Goal: Transaction & Acquisition: Subscribe to service/newsletter

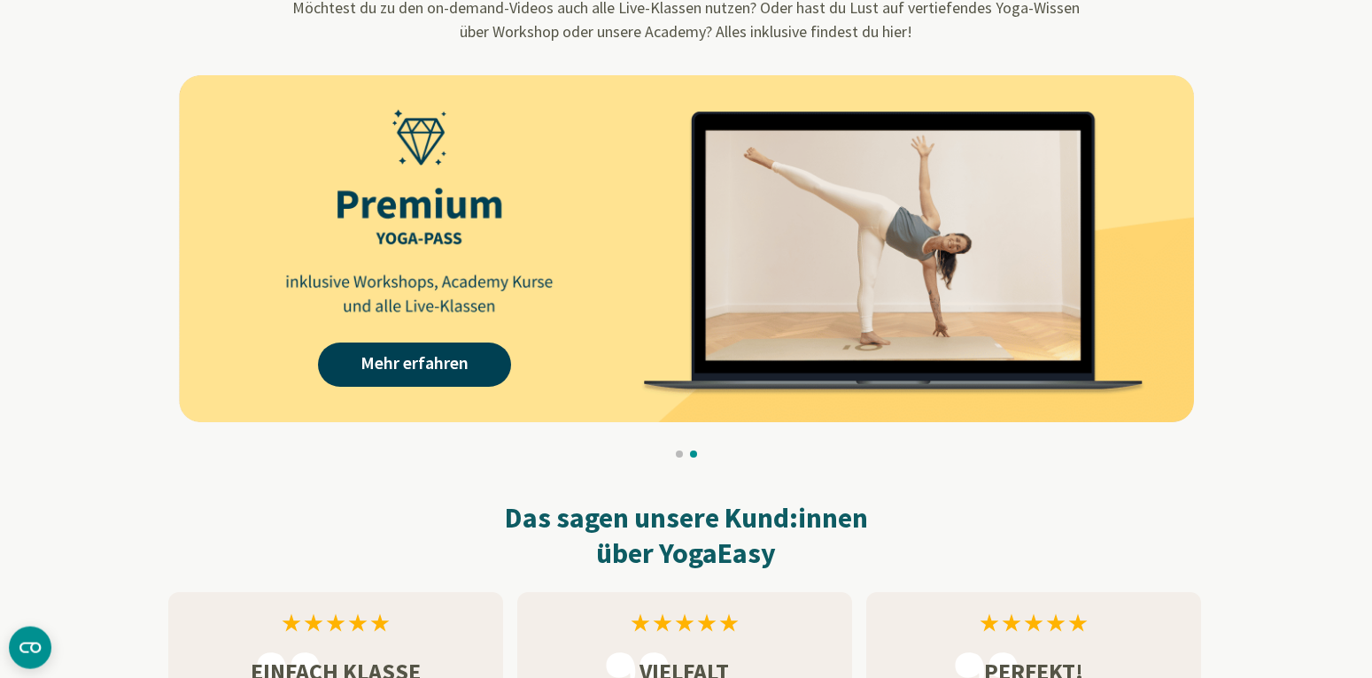
scroll to position [1716, 0]
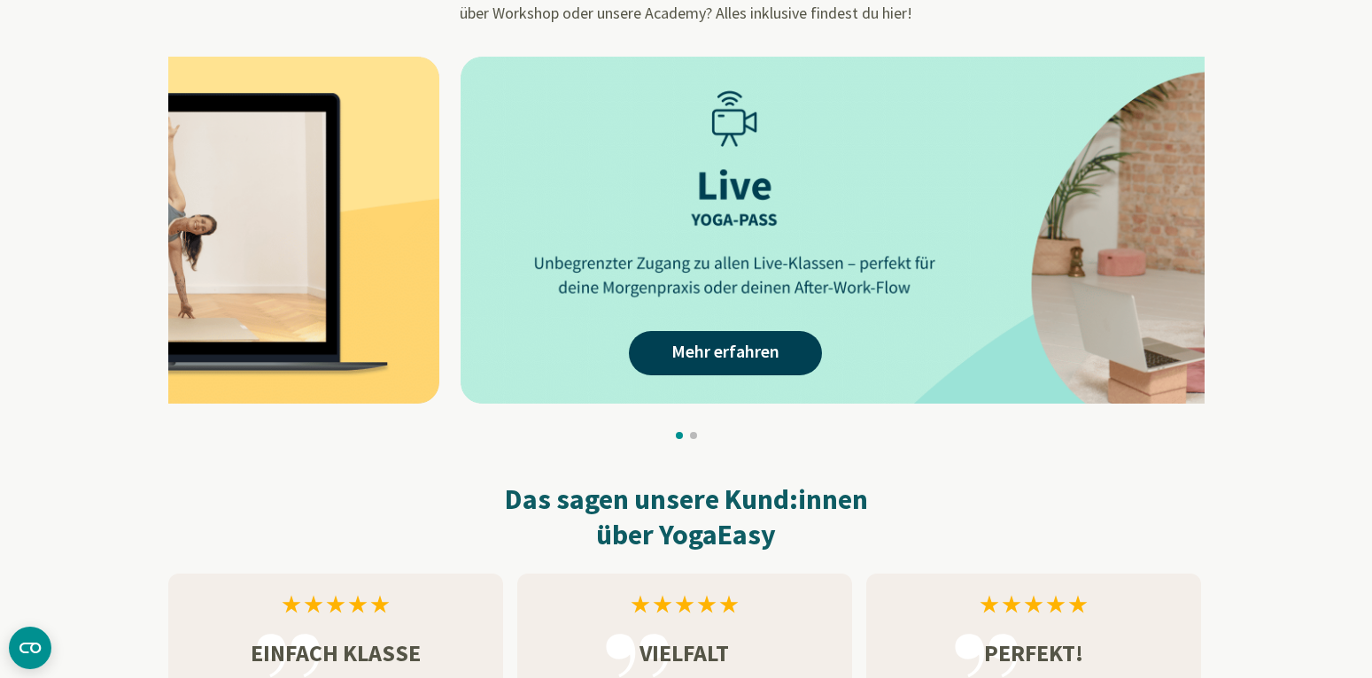
drag, startPoint x: 426, startPoint y: 263, endPoint x: 1057, endPoint y: 274, distance: 630.7
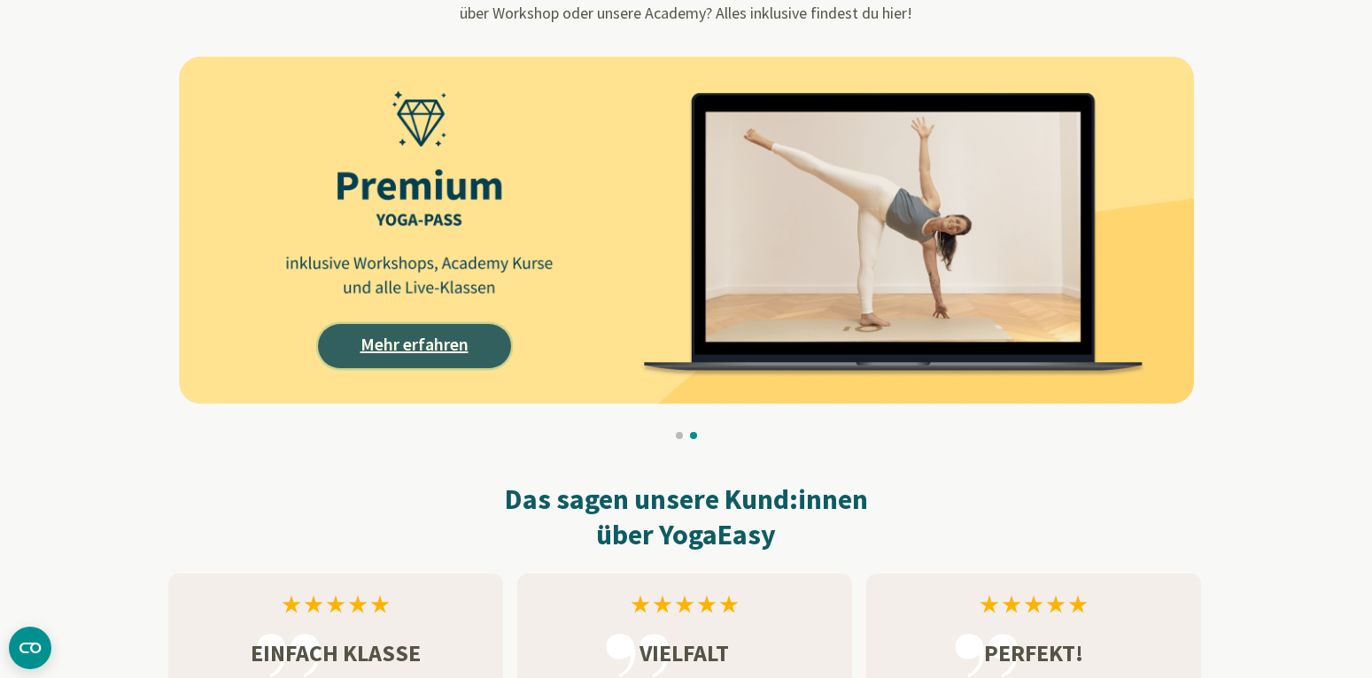
click at [481, 330] on link "Mehr erfahren" at bounding box center [414, 346] width 193 height 44
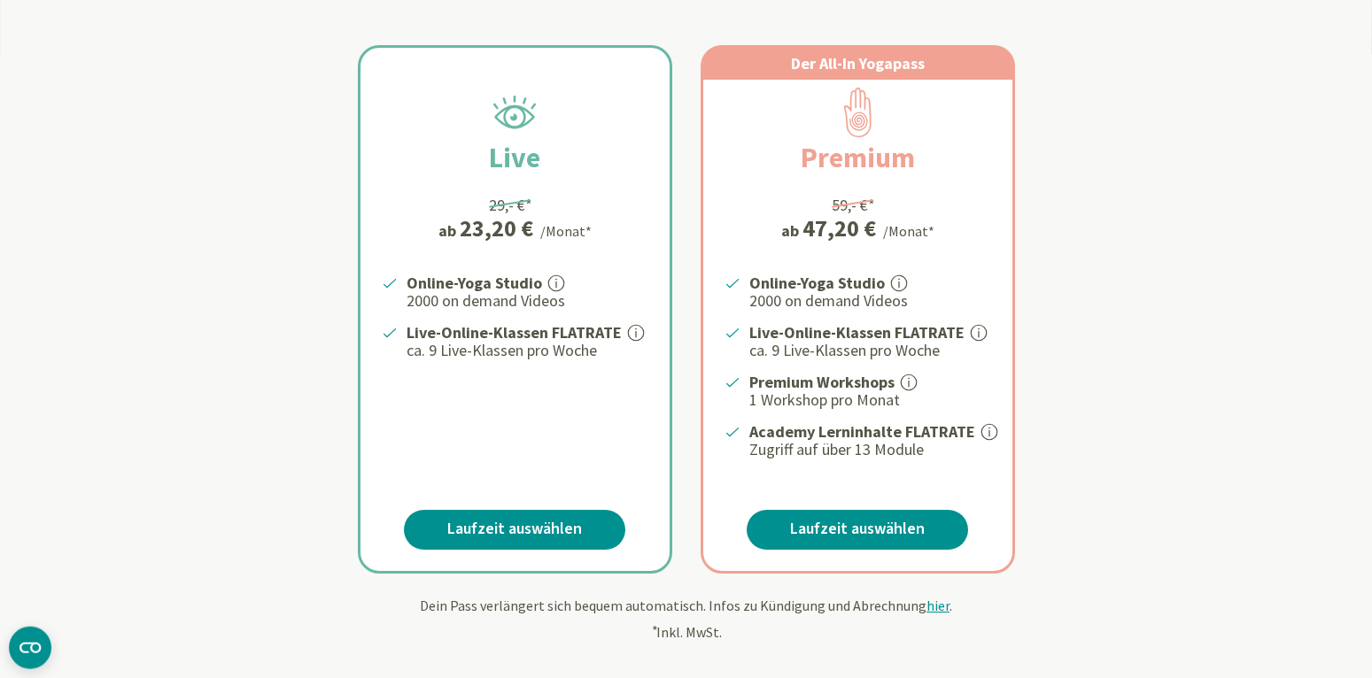
scroll to position [361, 0]
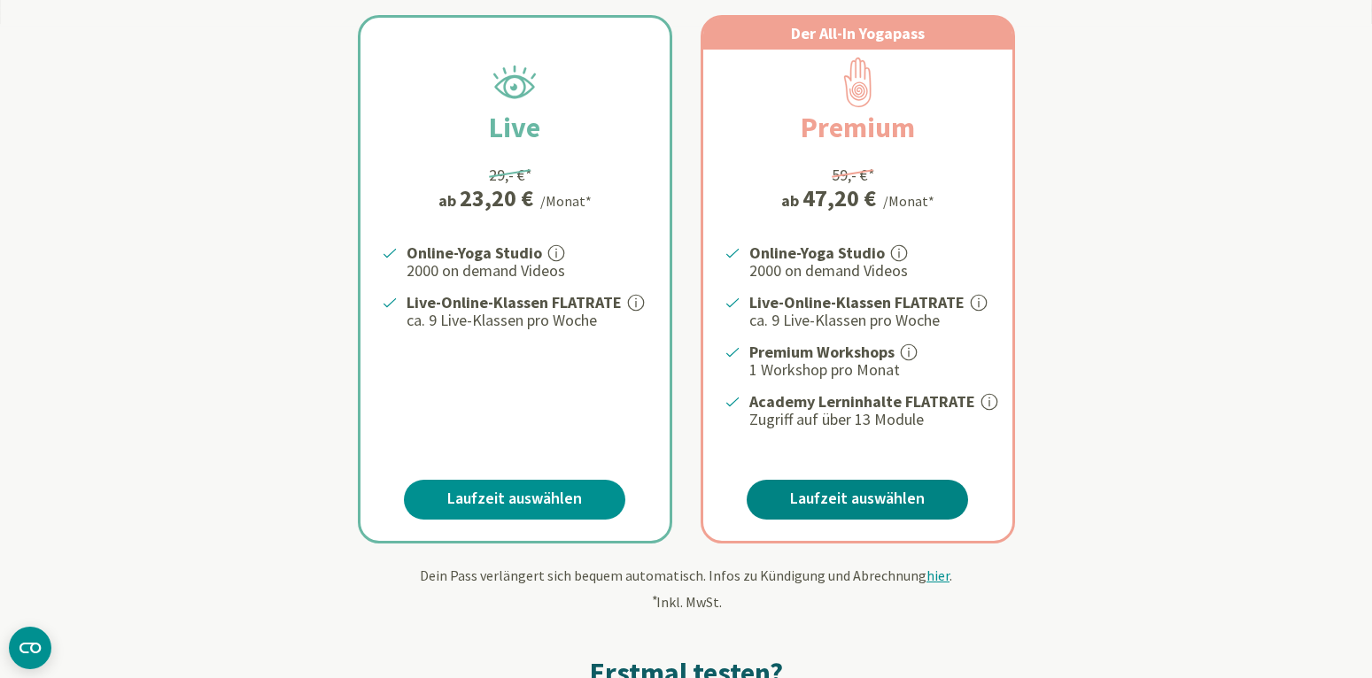
click at [880, 500] on link "Laufzeit auswählen" at bounding box center [857, 500] width 221 height 40
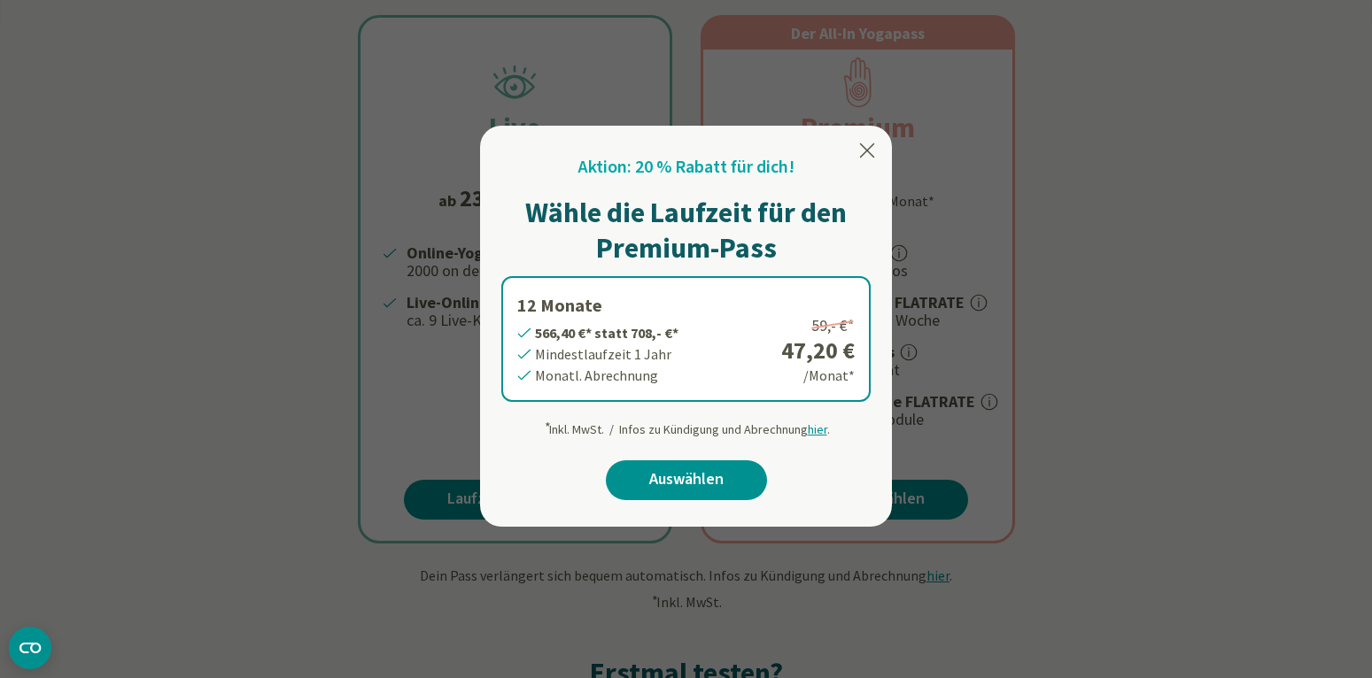
click at [868, 147] on icon at bounding box center [866, 150] width 21 height 21
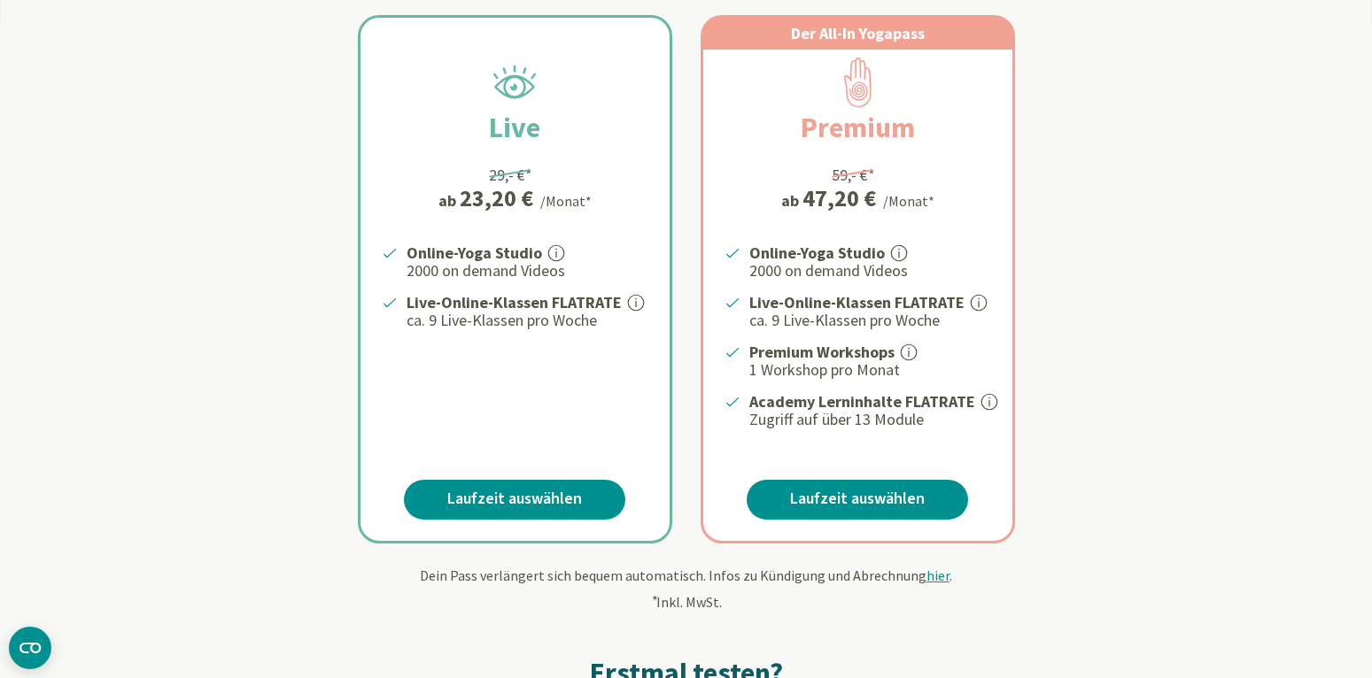
scroll to position [0, 0]
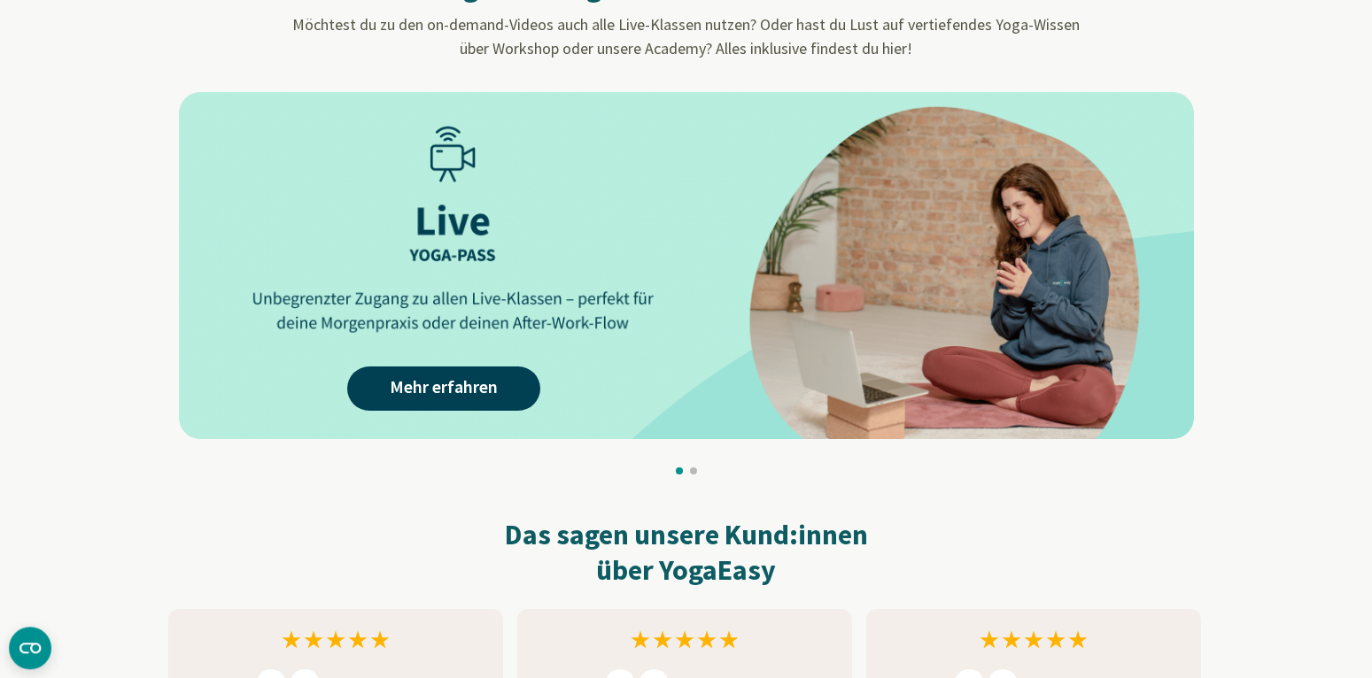
scroll to position [1716, 0]
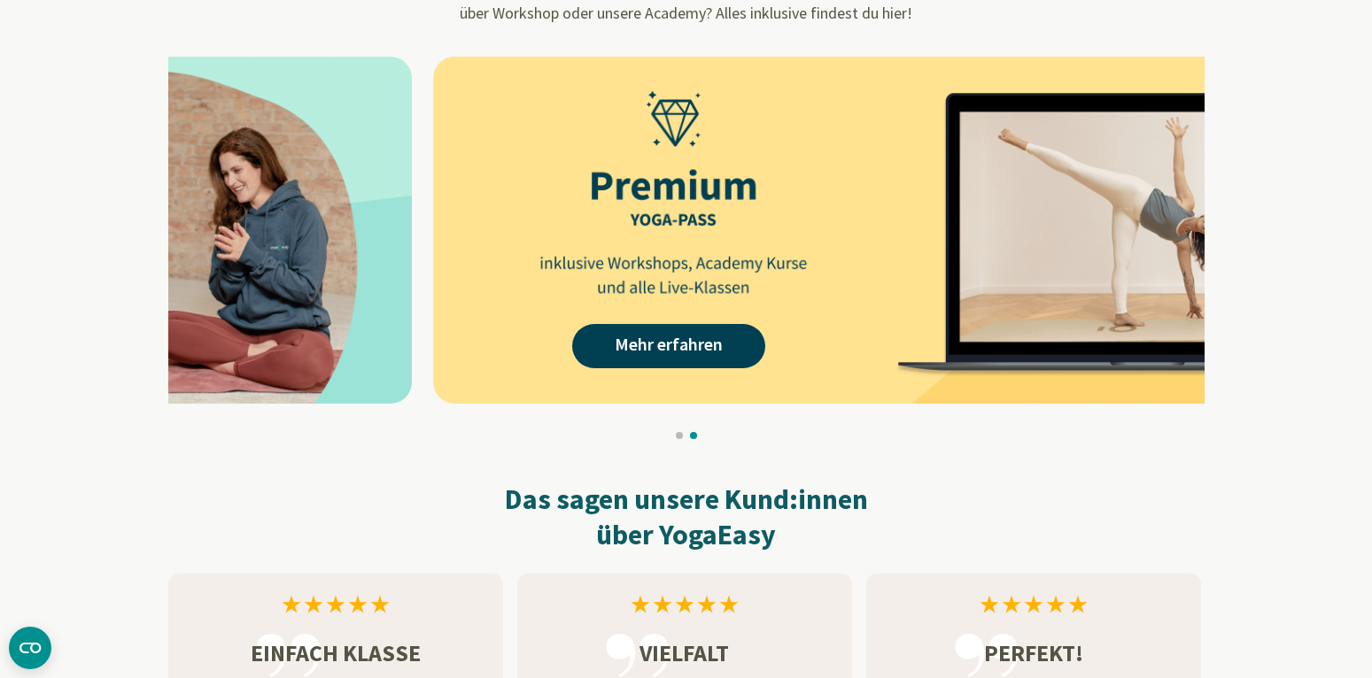
drag, startPoint x: 507, startPoint y: 265, endPoint x: 1086, endPoint y: 259, distance: 578.4
click at [1066, 265] on img at bounding box center [940, 230] width 1015 height 347
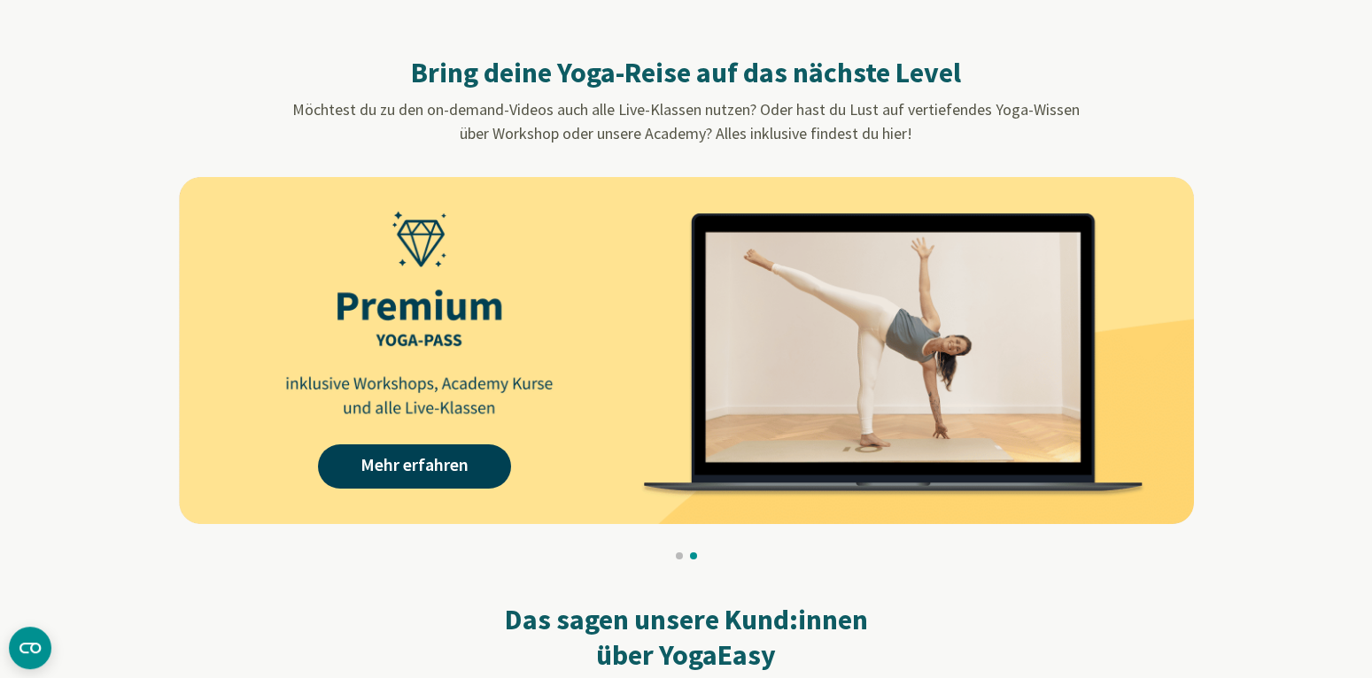
scroll to position [1626, 0]
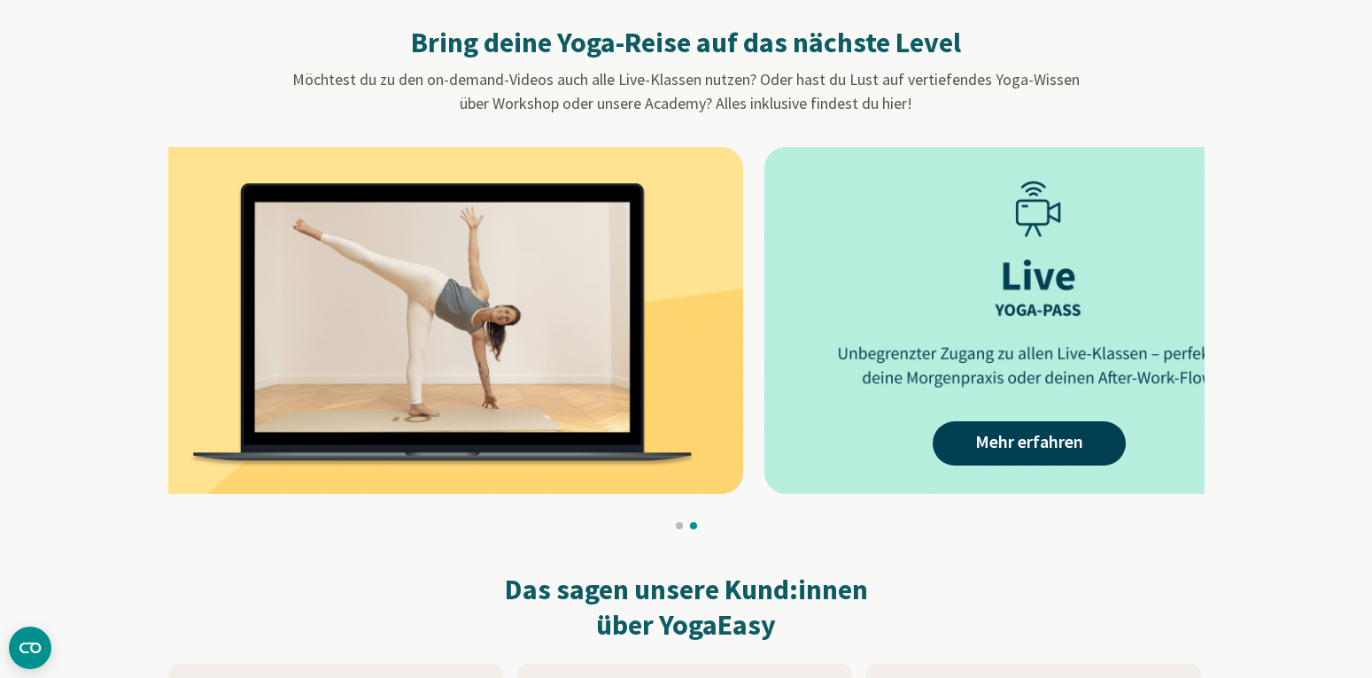
drag, startPoint x: 951, startPoint y: 340, endPoint x: 463, endPoint y: 327, distance: 488.2
click at [499, 340] on img at bounding box center [235, 320] width 1015 height 347
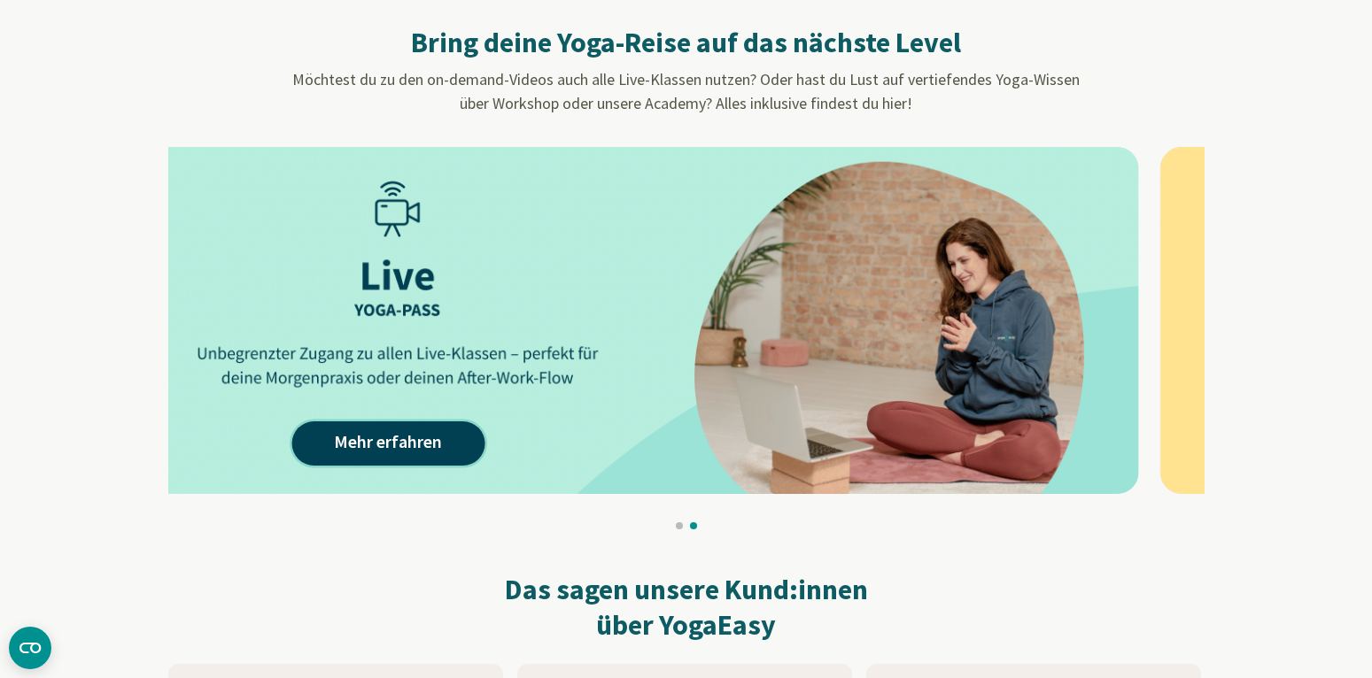
click at [459, 434] on link "Mehr erfahren" at bounding box center [387, 444] width 193 height 44
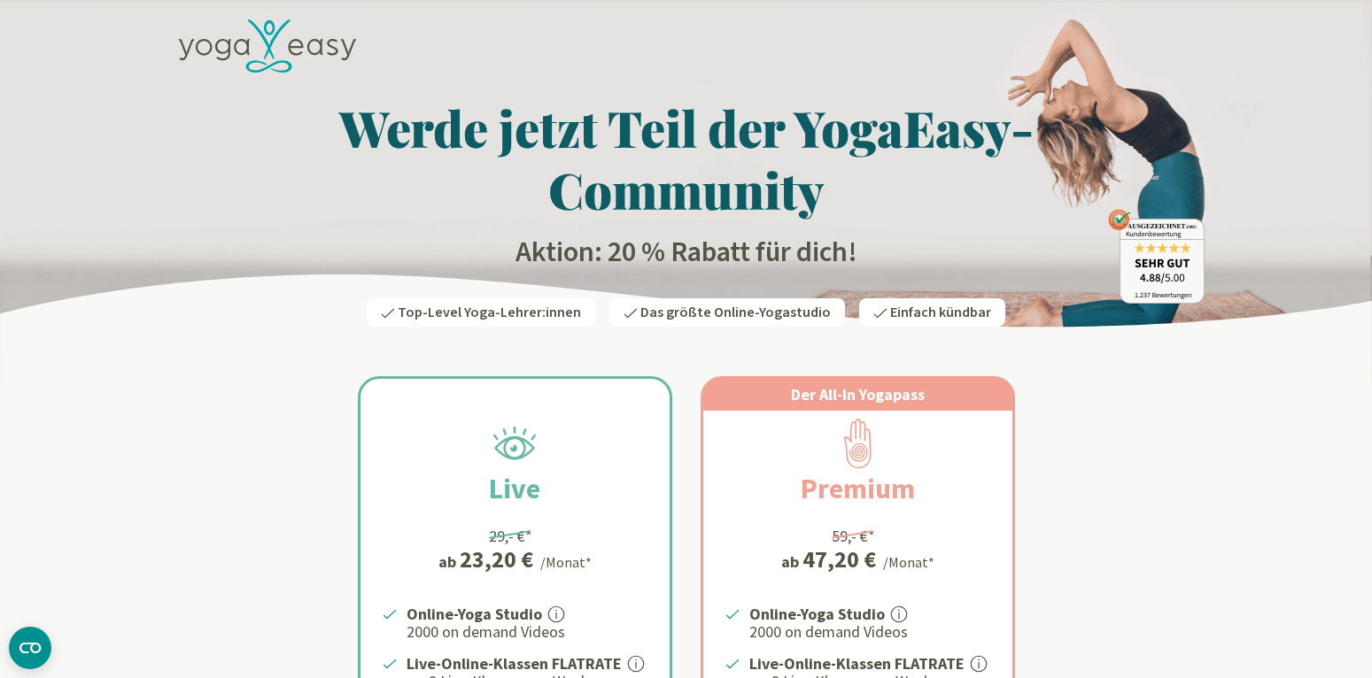
click at [243, 42] on icon at bounding box center [267, 46] width 177 height 54
